Goal: Navigation & Orientation: Find specific page/section

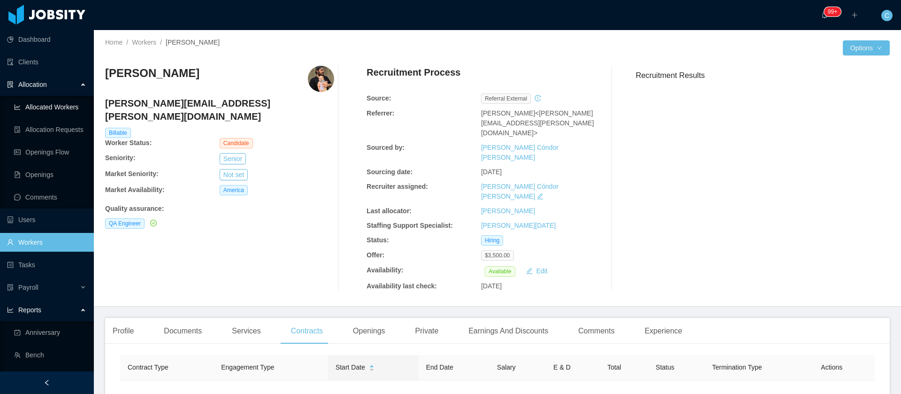
click at [42, 109] on link "Allocated Workers" at bounding box center [50, 107] width 72 height 19
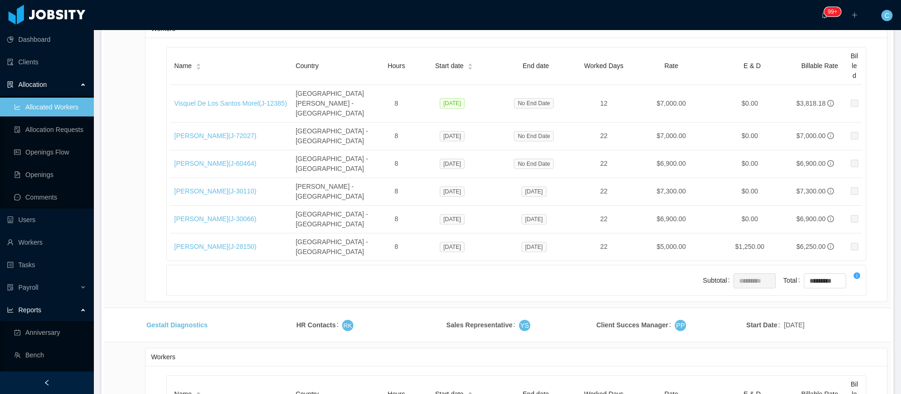
scroll to position [4028, 0]
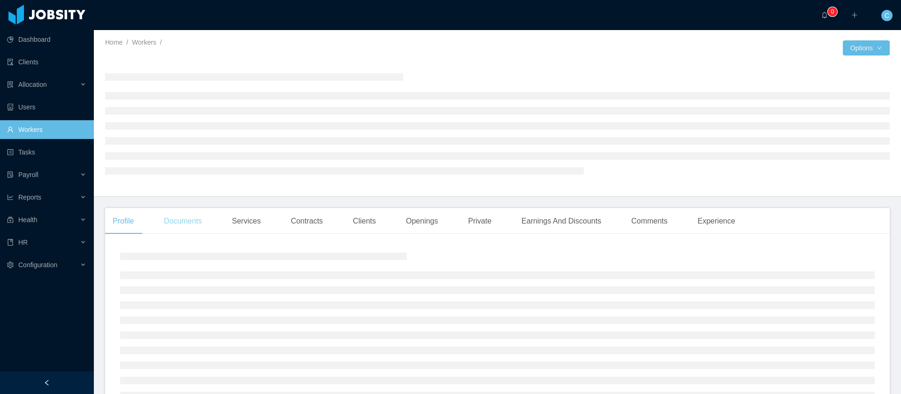
click at [199, 219] on div "Documents" at bounding box center [182, 221] width 53 height 26
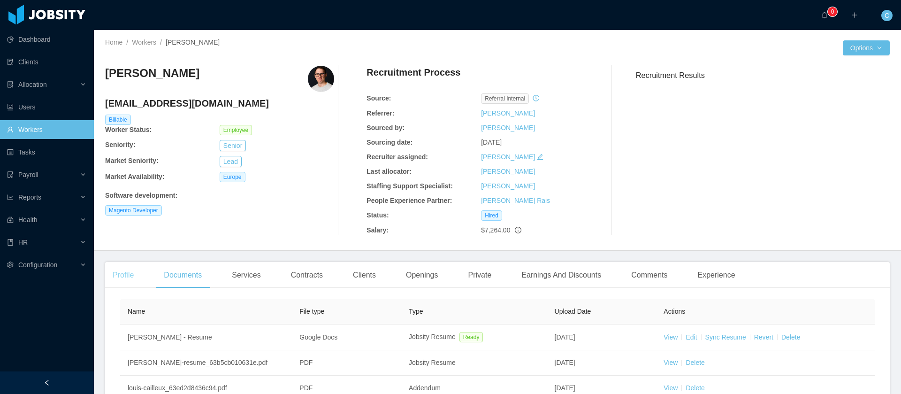
click at [126, 267] on div "Profile" at bounding box center [123, 275] width 36 height 26
